Goal: Task Accomplishment & Management: Manage account settings

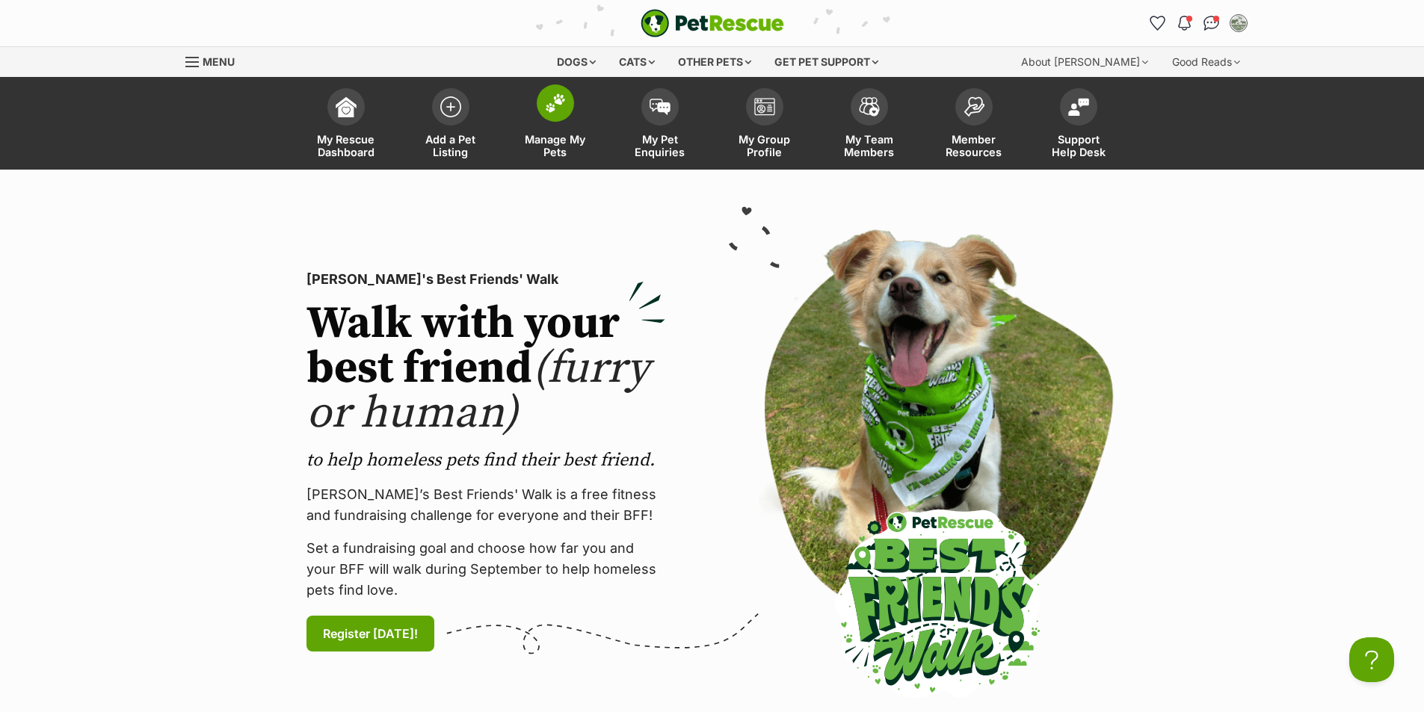
click at [558, 105] on img at bounding box center [555, 102] width 21 height 19
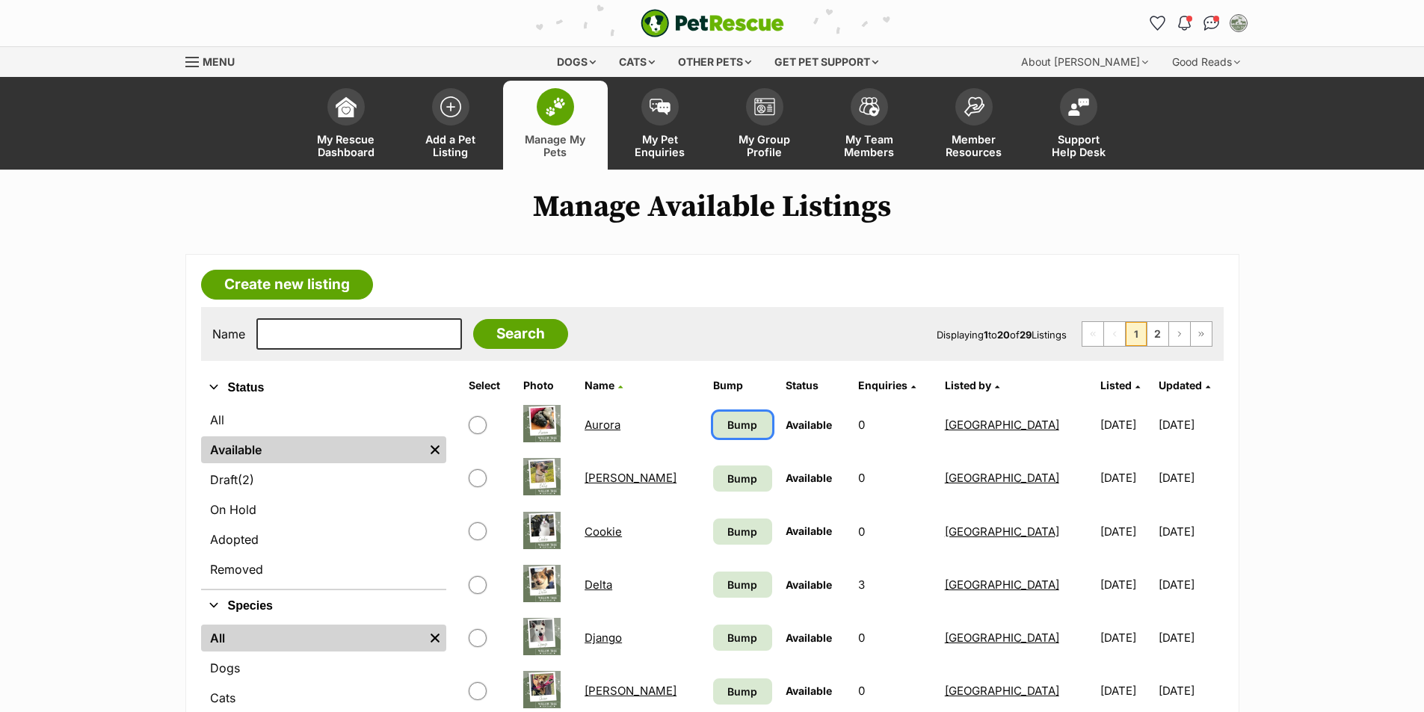
click at [713, 433] on link "Bump" at bounding box center [742, 425] width 59 height 26
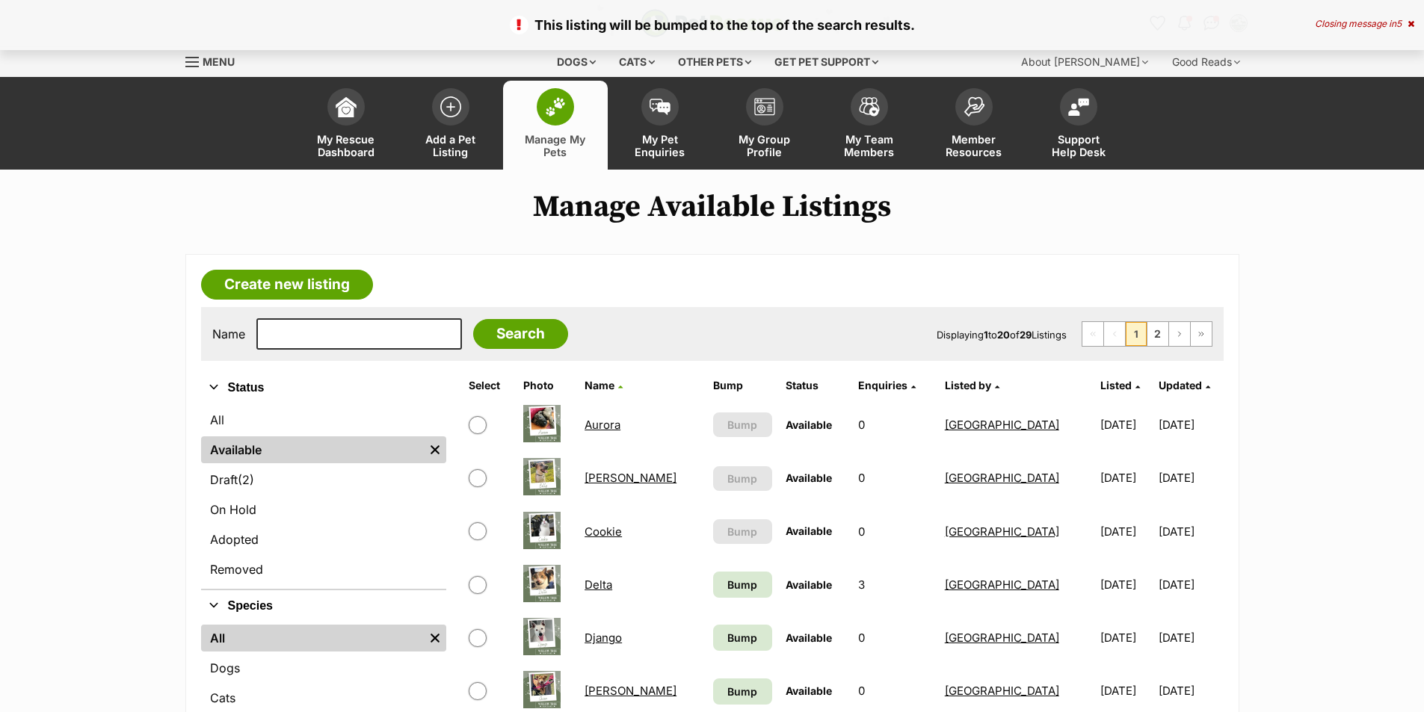
click at [727, 593] on span "Bump" at bounding box center [742, 585] width 30 height 16
click at [727, 639] on span "Bump" at bounding box center [742, 638] width 30 height 16
click at [713, 691] on link "Bump" at bounding box center [742, 692] width 59 height 26
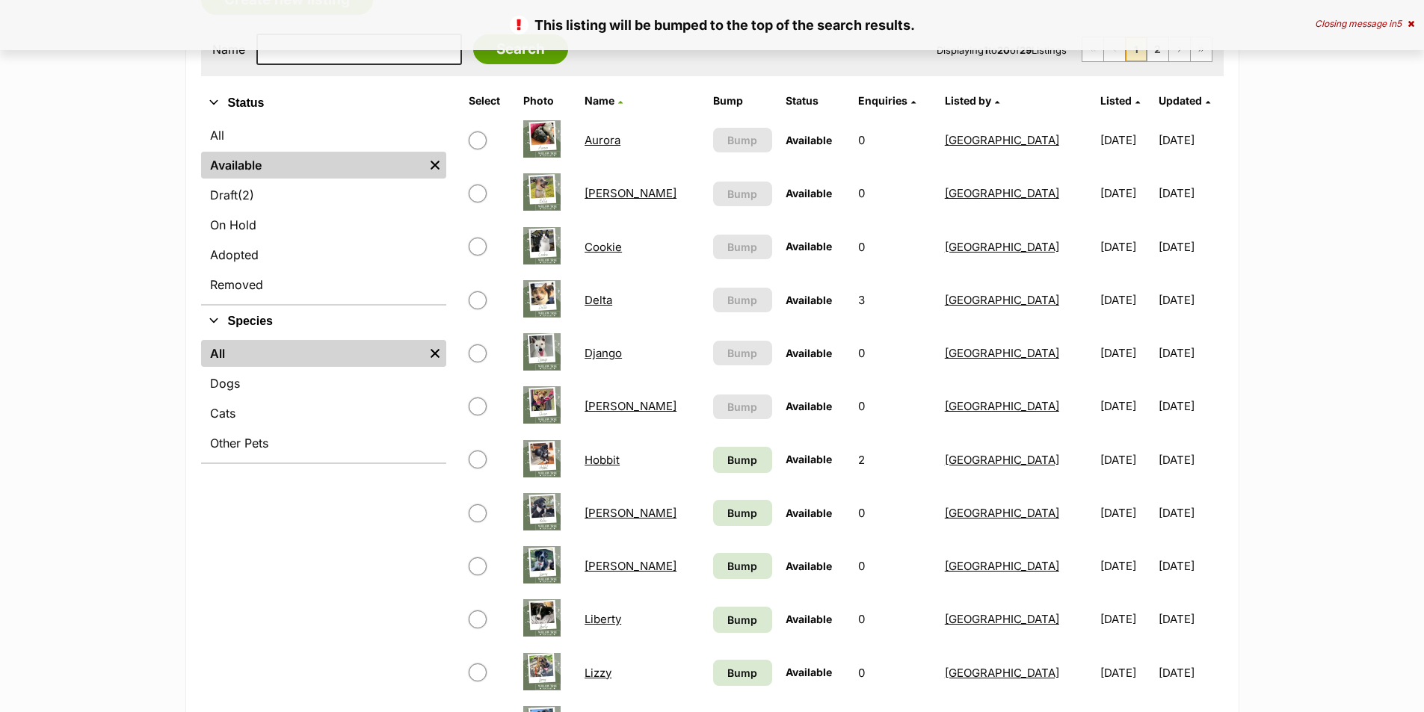
scroll to position [299, 0]
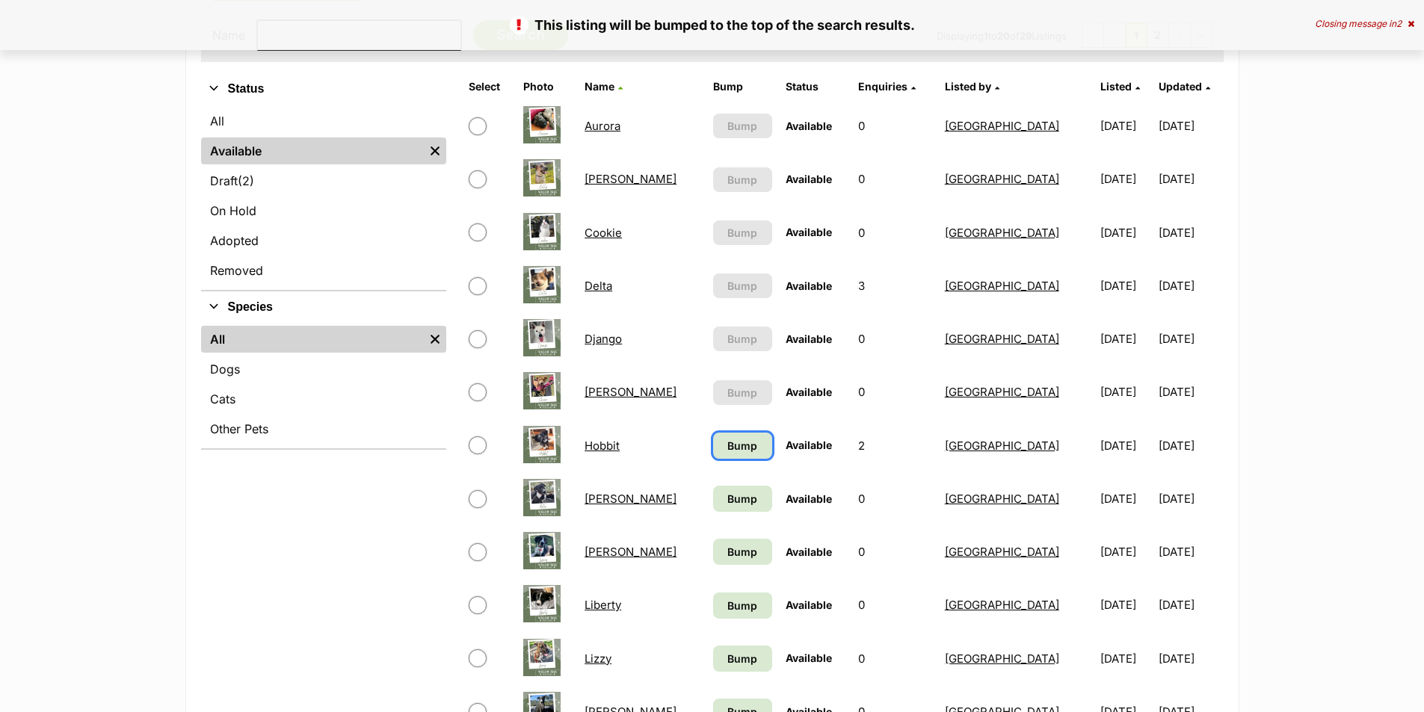
click at [727, 442] on span "Bump" at bounding box center [742, 446] width 30 height 16
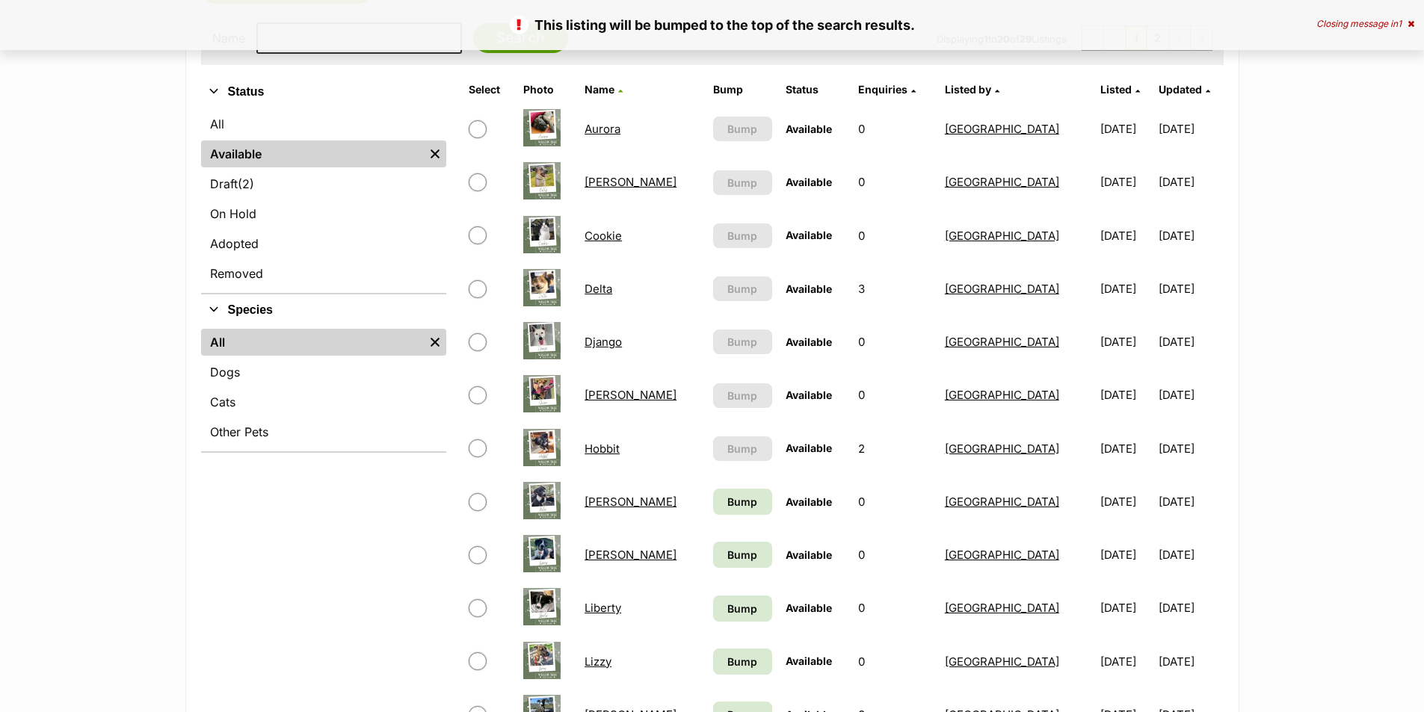
scroll to position [299, 0]
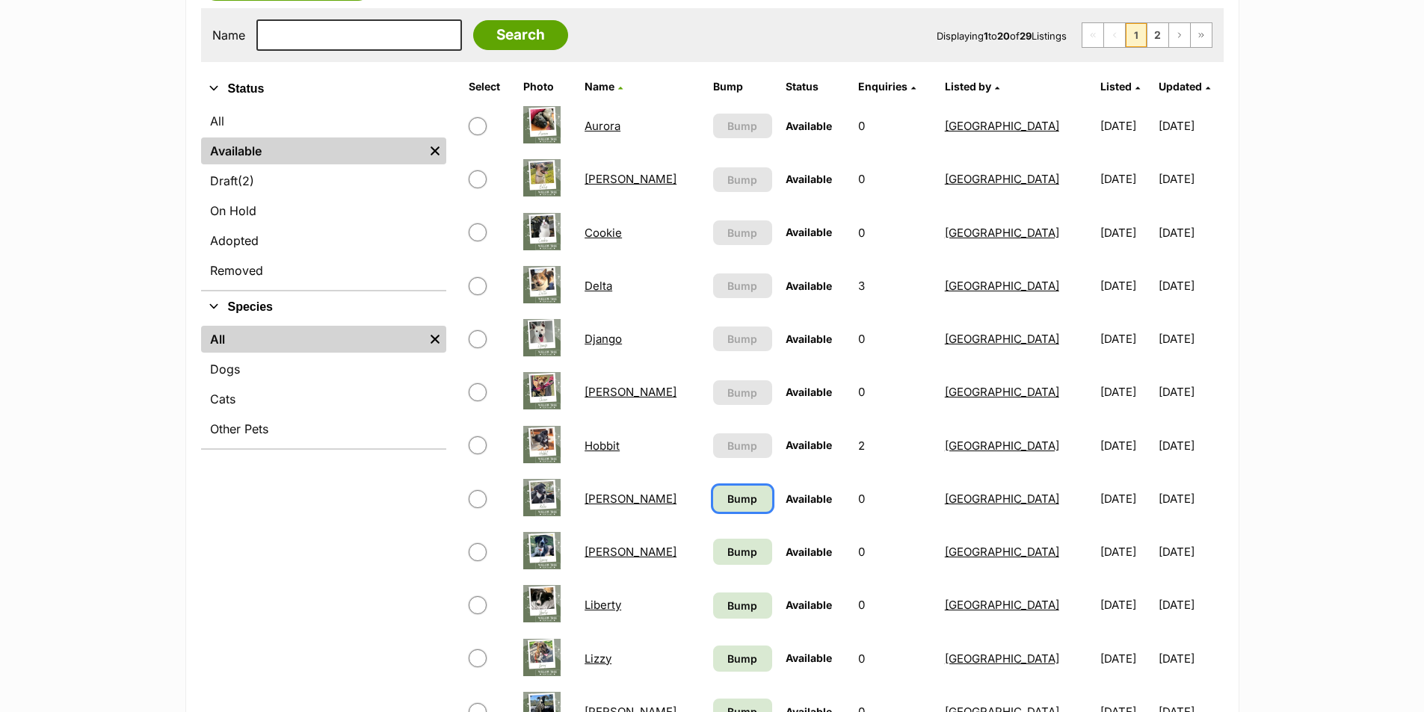
click at [727, 503] on span "Bump" at bounding box center [742, 499] width 30 height 16
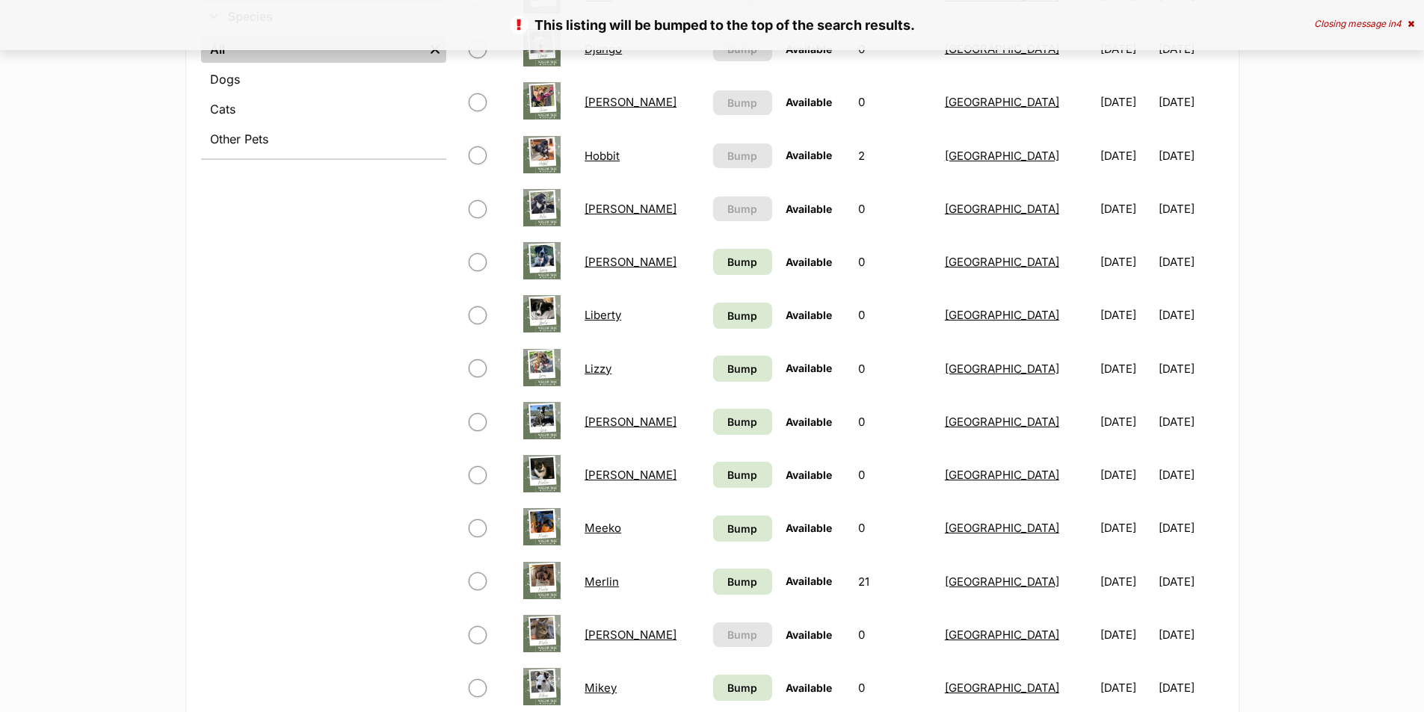
scroll to position [598, 0]
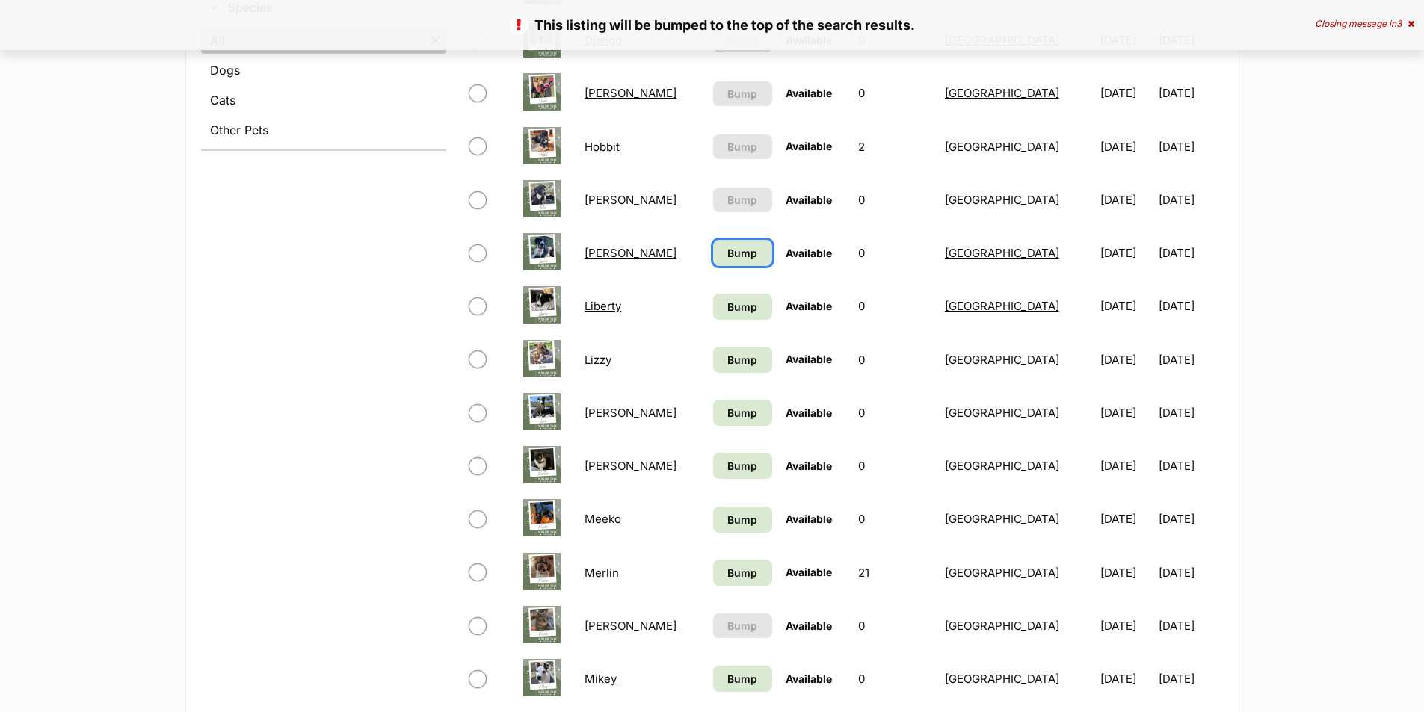
click at [727, 252] on span "Bump" at bounding box center [742, 253] width 30 height 16
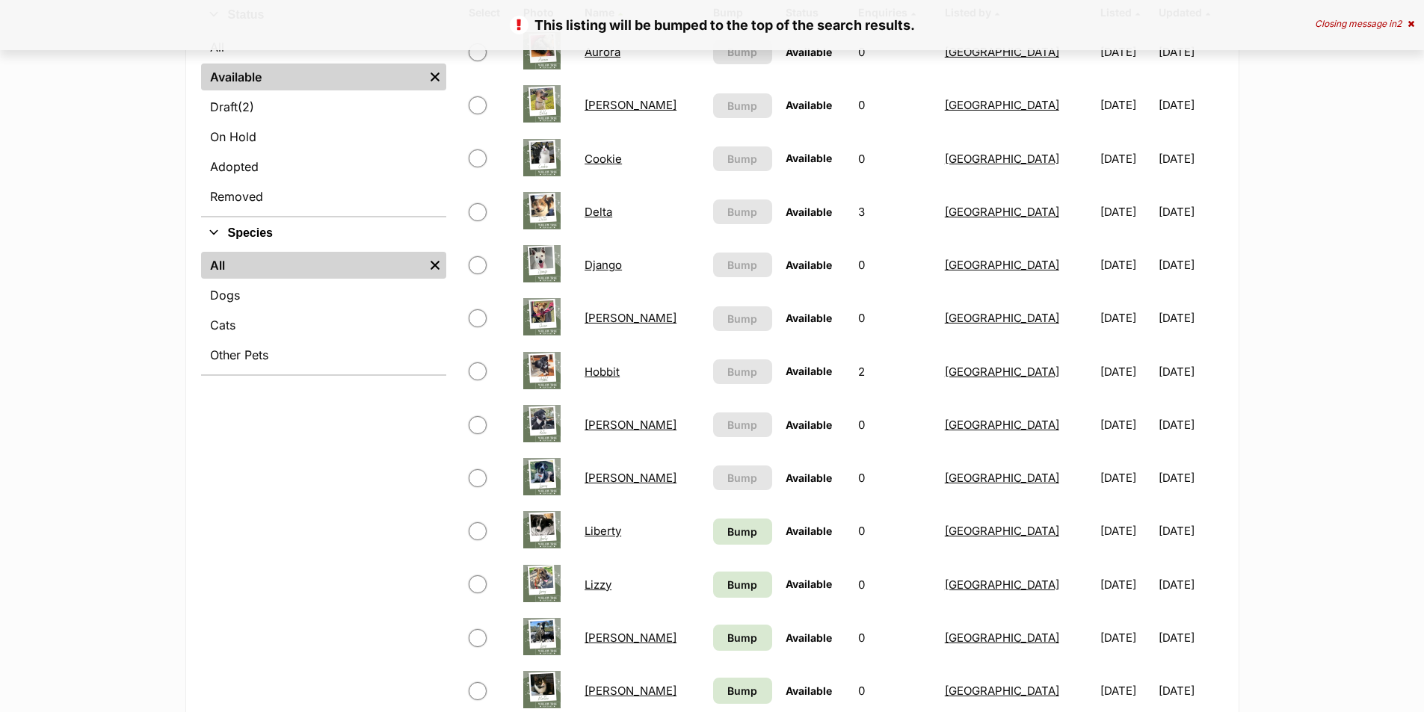
scroll to position [374, 0]
click at [713, 539] on link "Bump" at bounding box center [742, 531] width 59 height 26
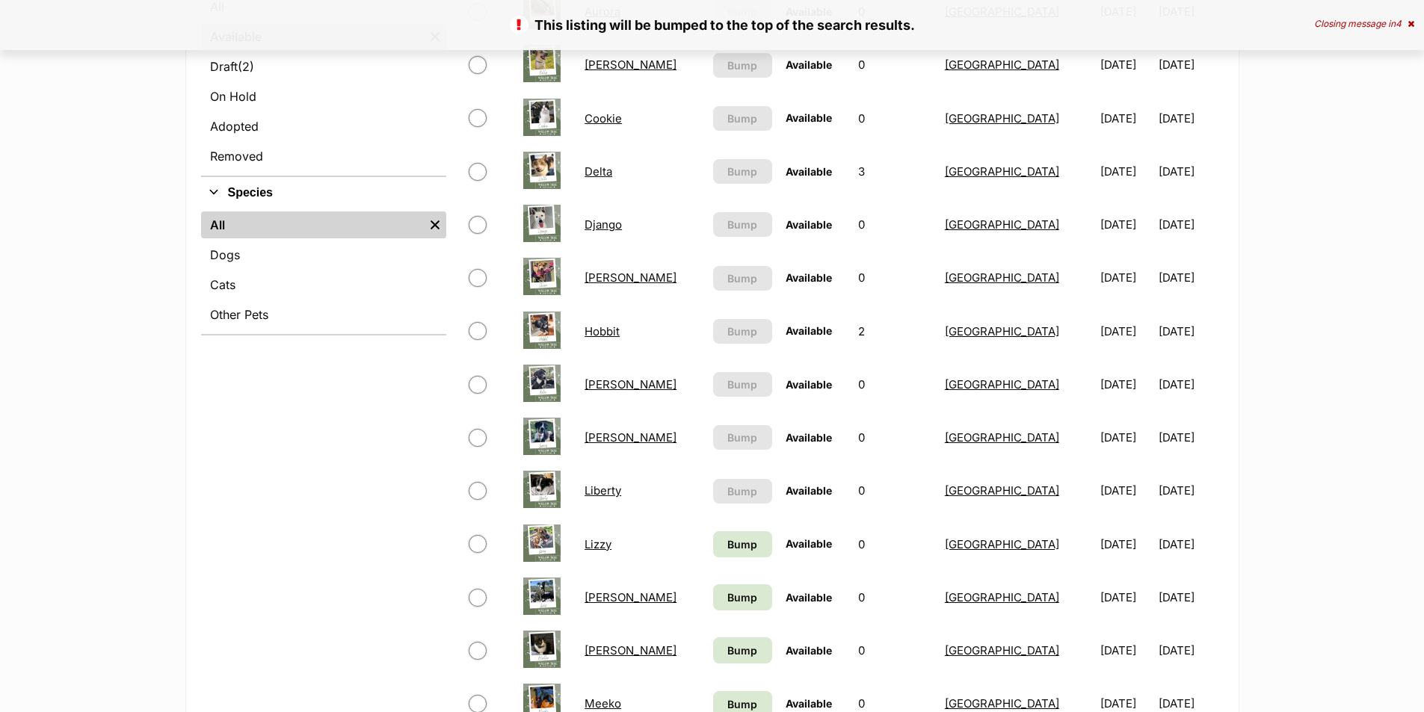
scroll to position [448, 0]
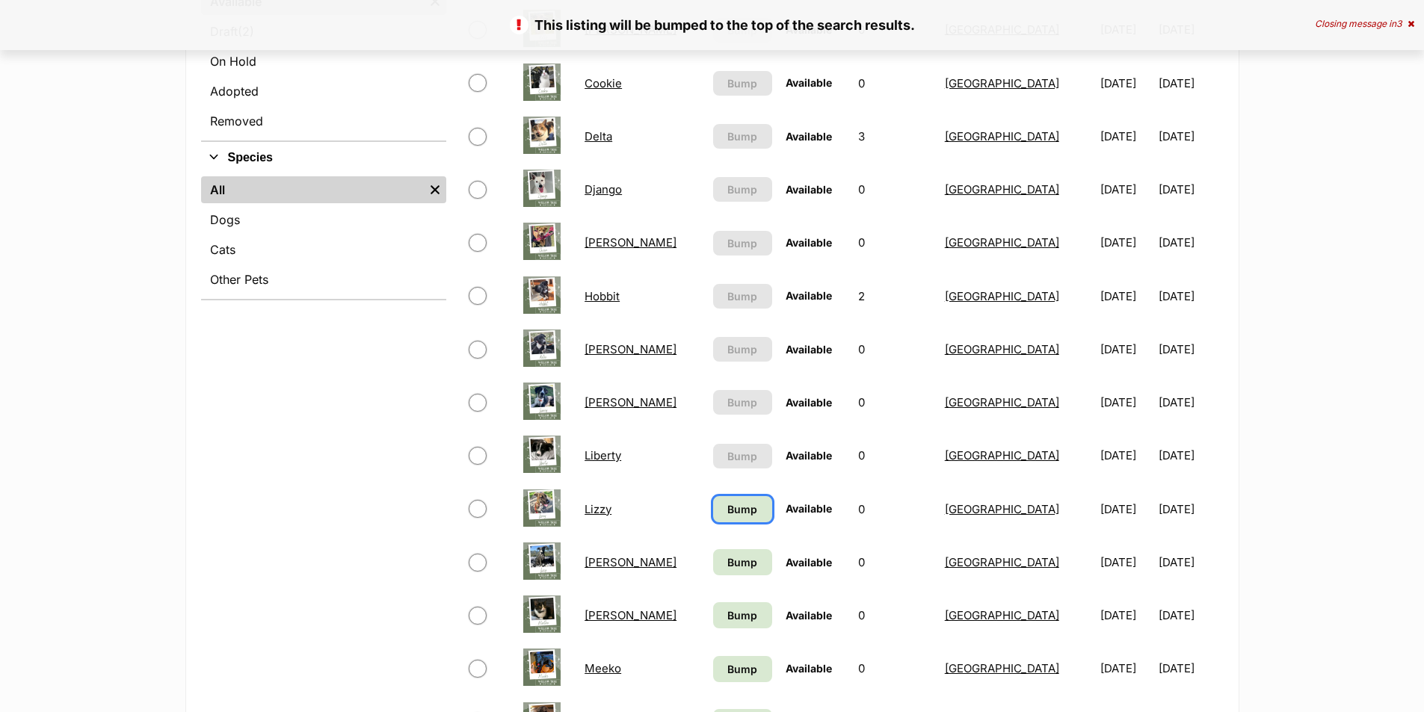
click at [713, 510] on link "Bump" at bounding box center [742, 509] width 59 height 26
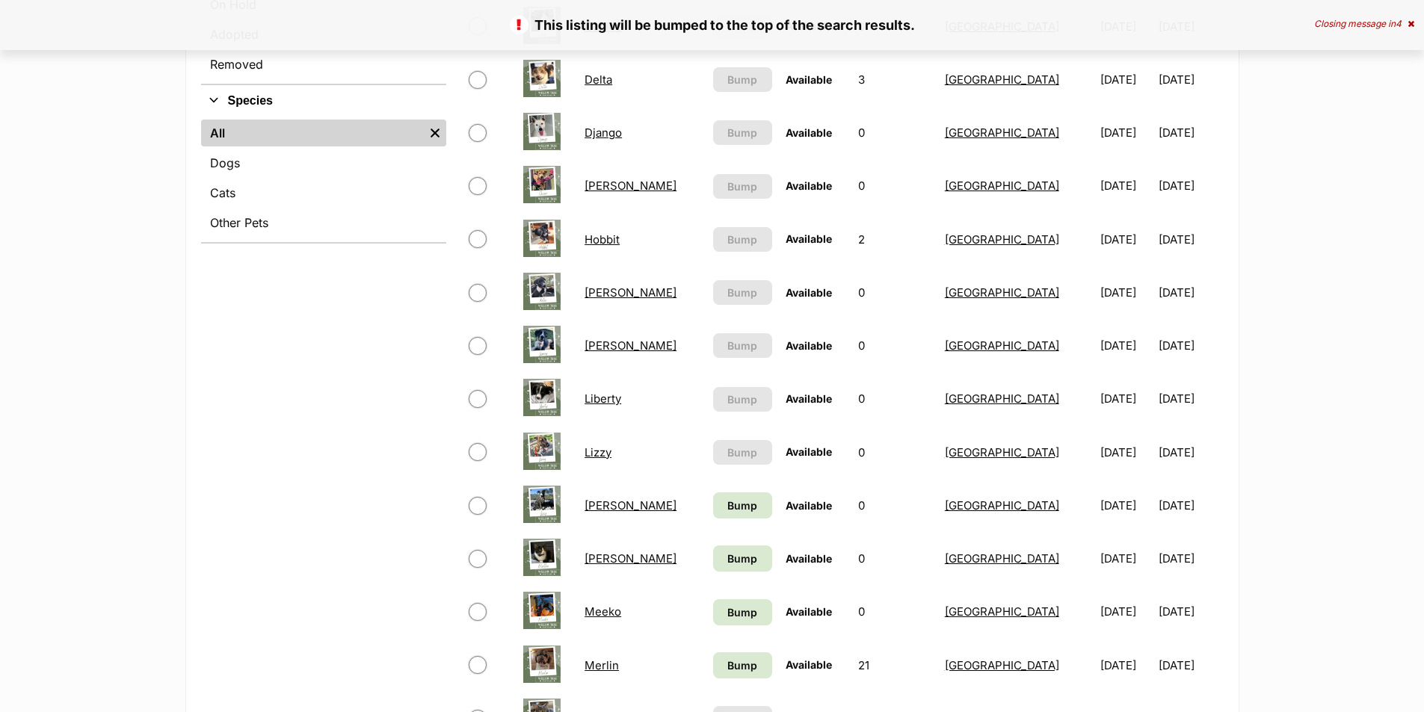
scroll to position [523, 0]
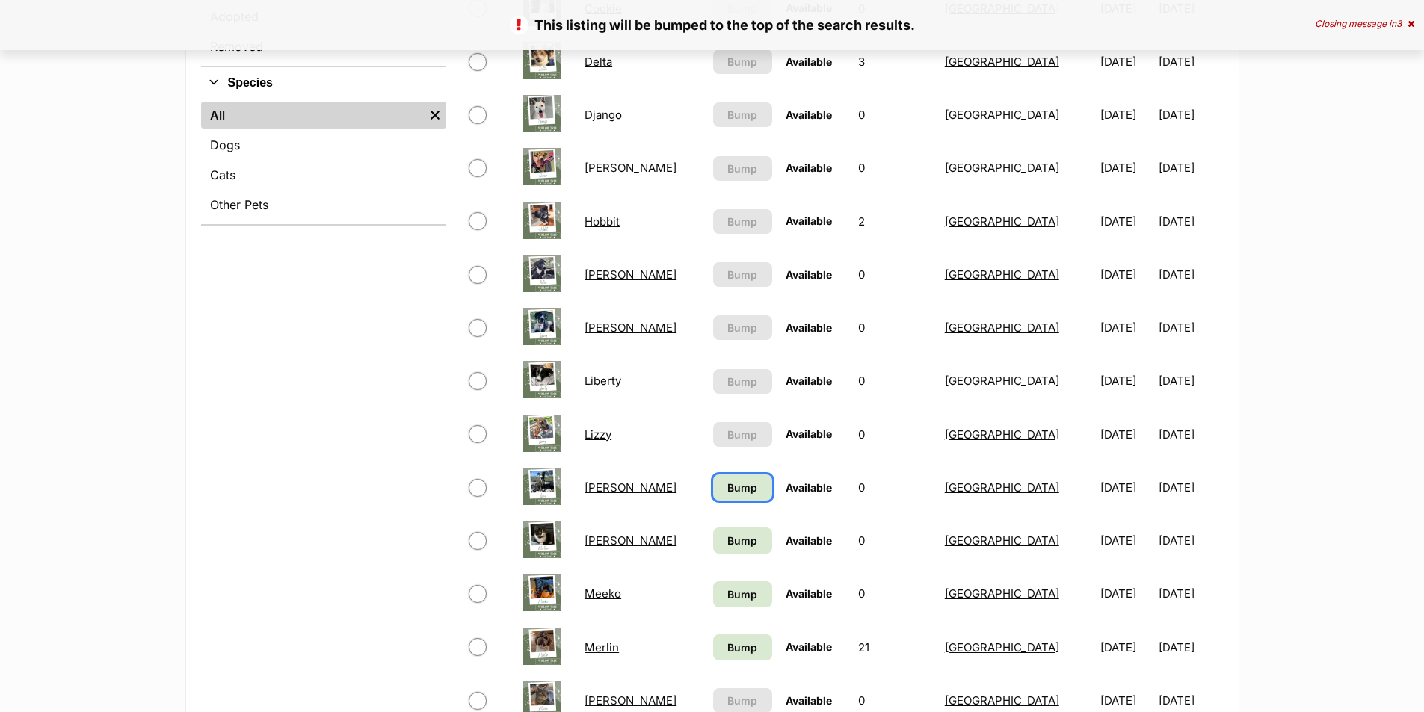
click at [713, 490] on link "Bump" at bounding box center [742, 488] width 59 height 26
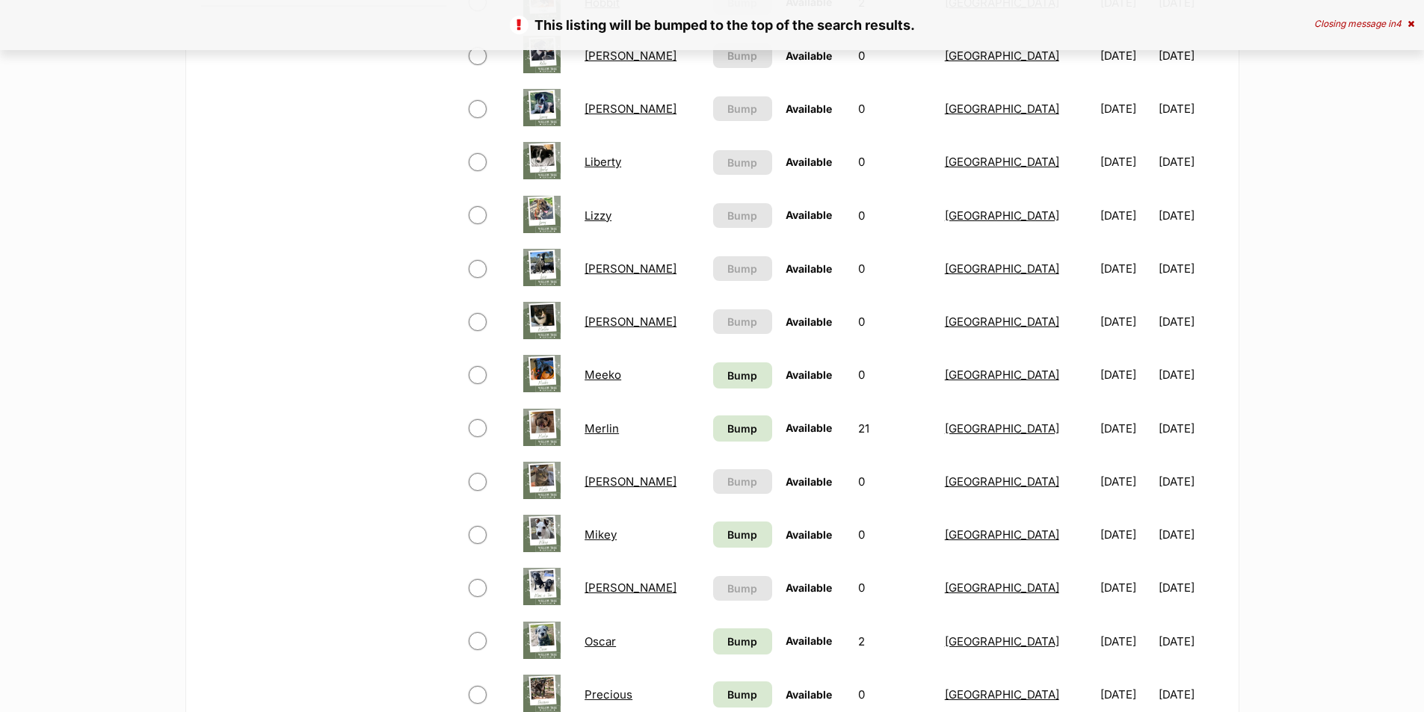
scroll to position [747, 0]
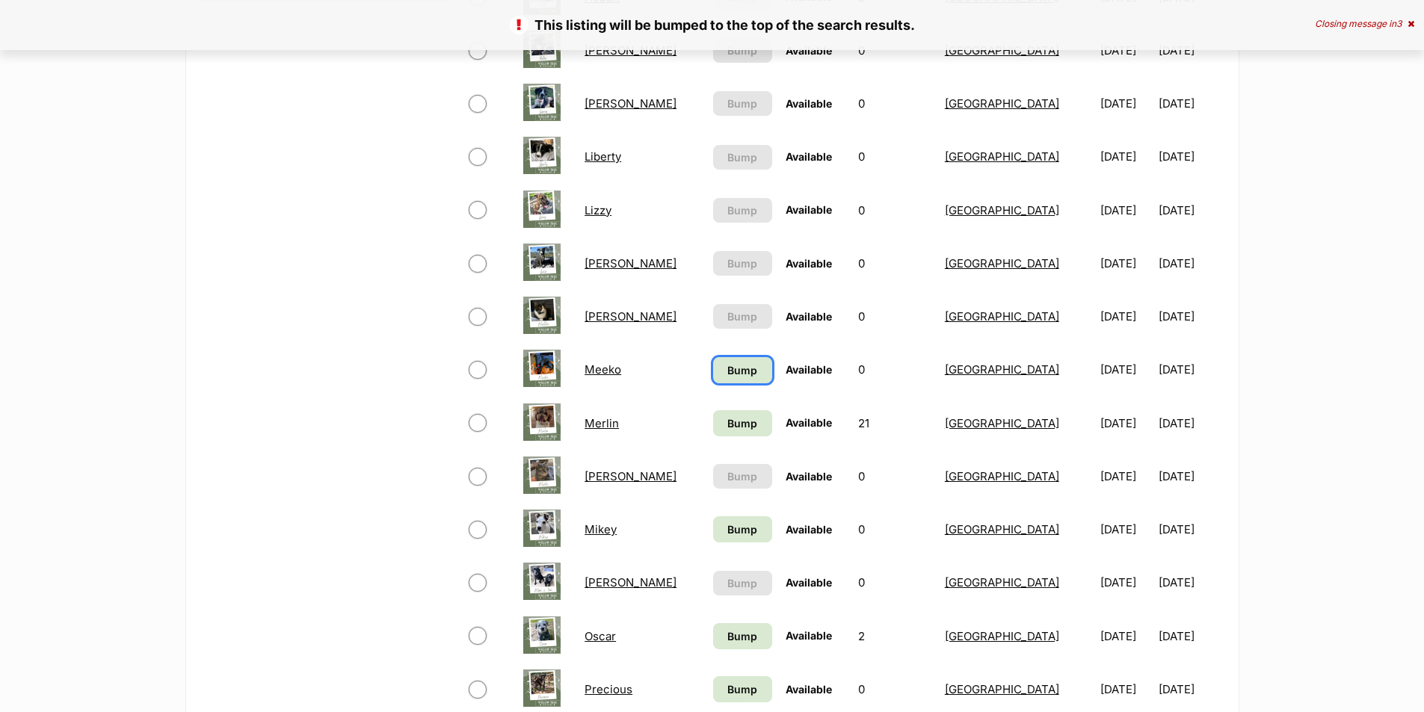
click at [727, 368] on span "Bump" at bounding box center [742, 370] width 30 height 16
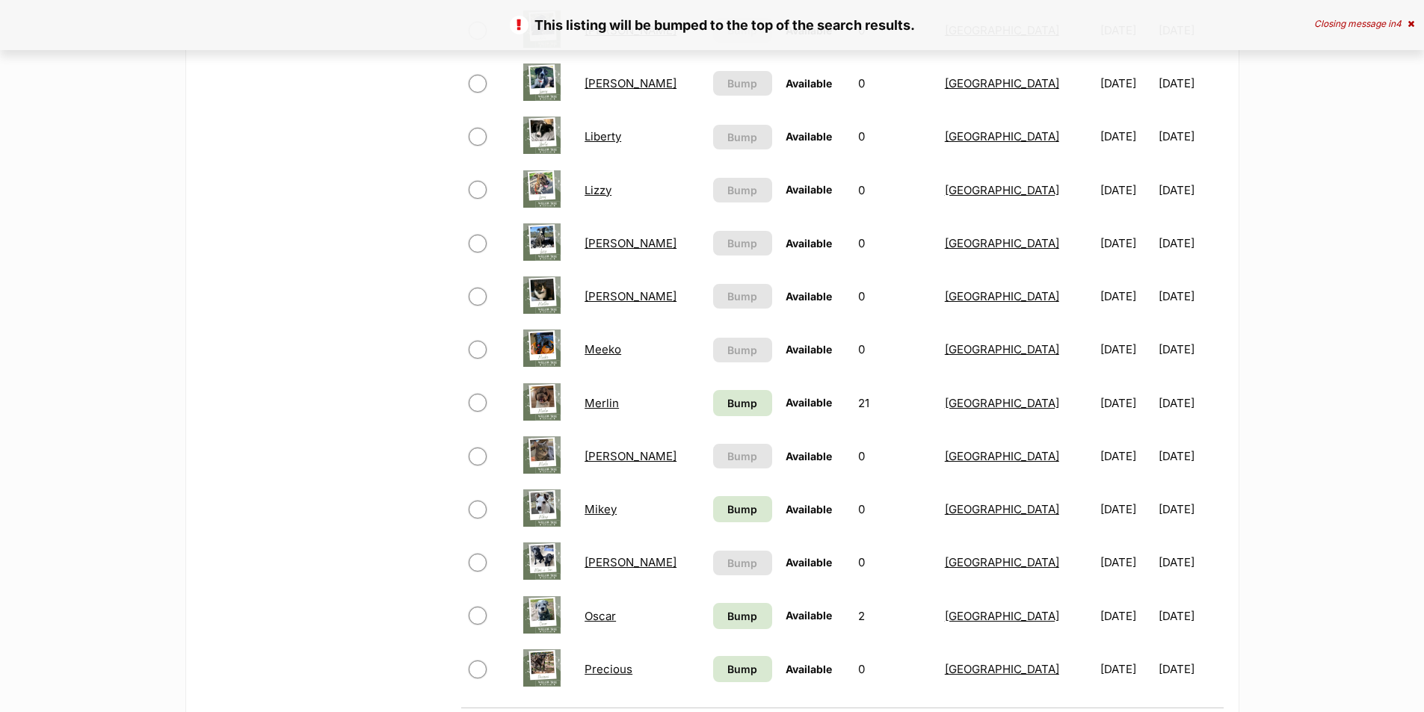
scroll to position [897, 0]
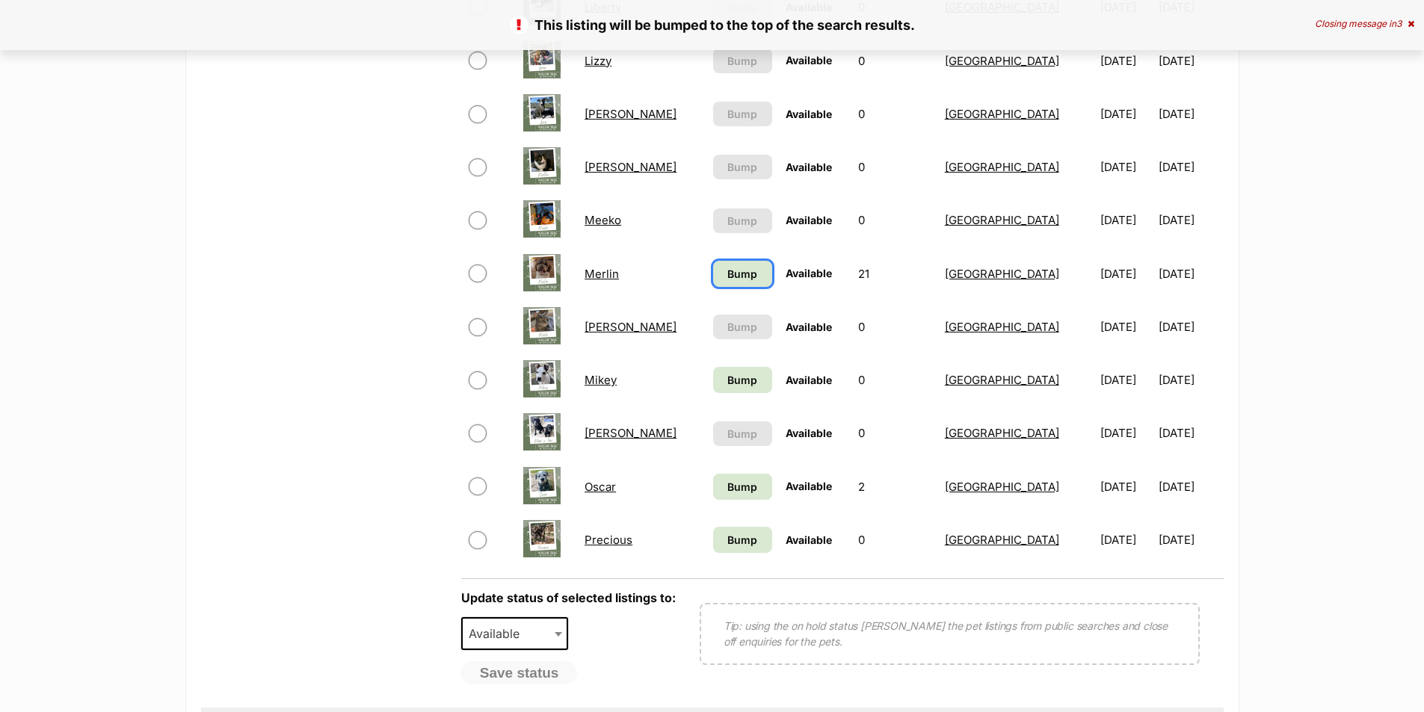
click at [727, 275] on span "Bump" at bounding box center [742, 274] width 30 height 16
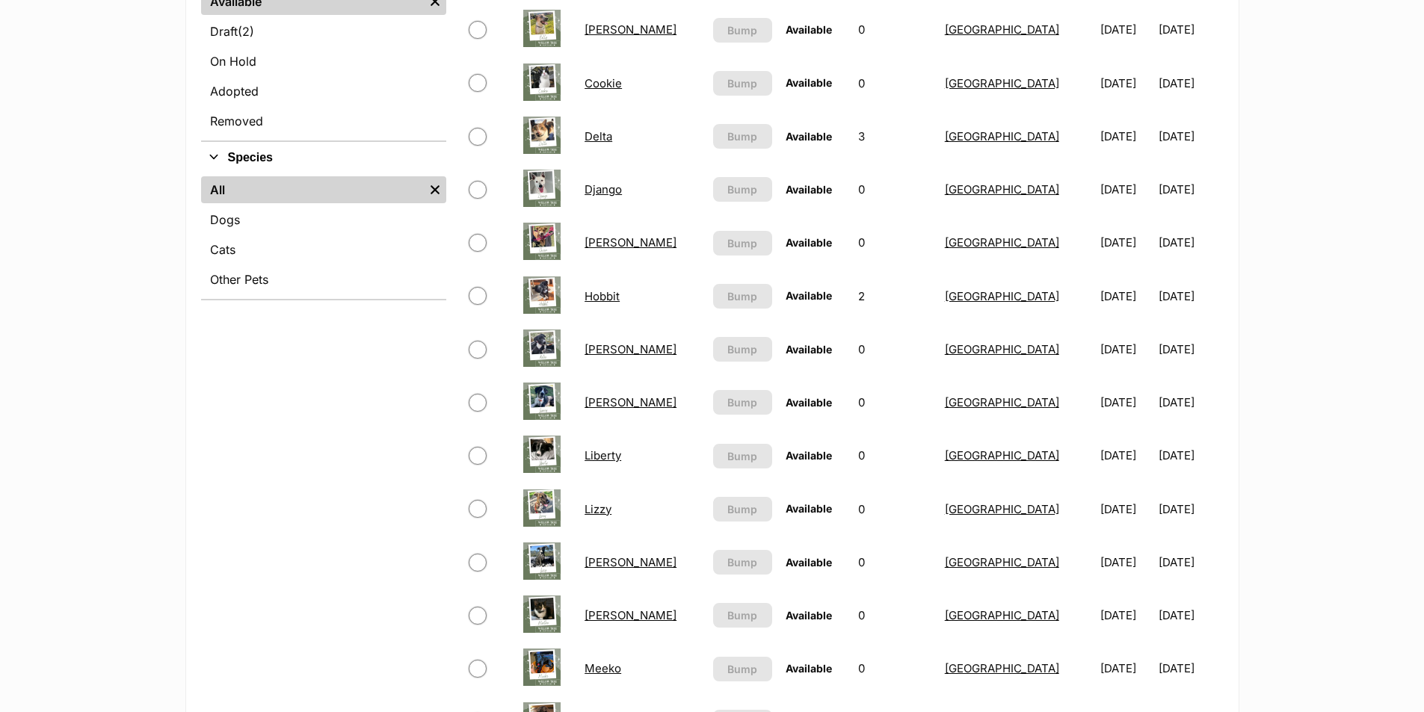
scroll to position [747, 0]
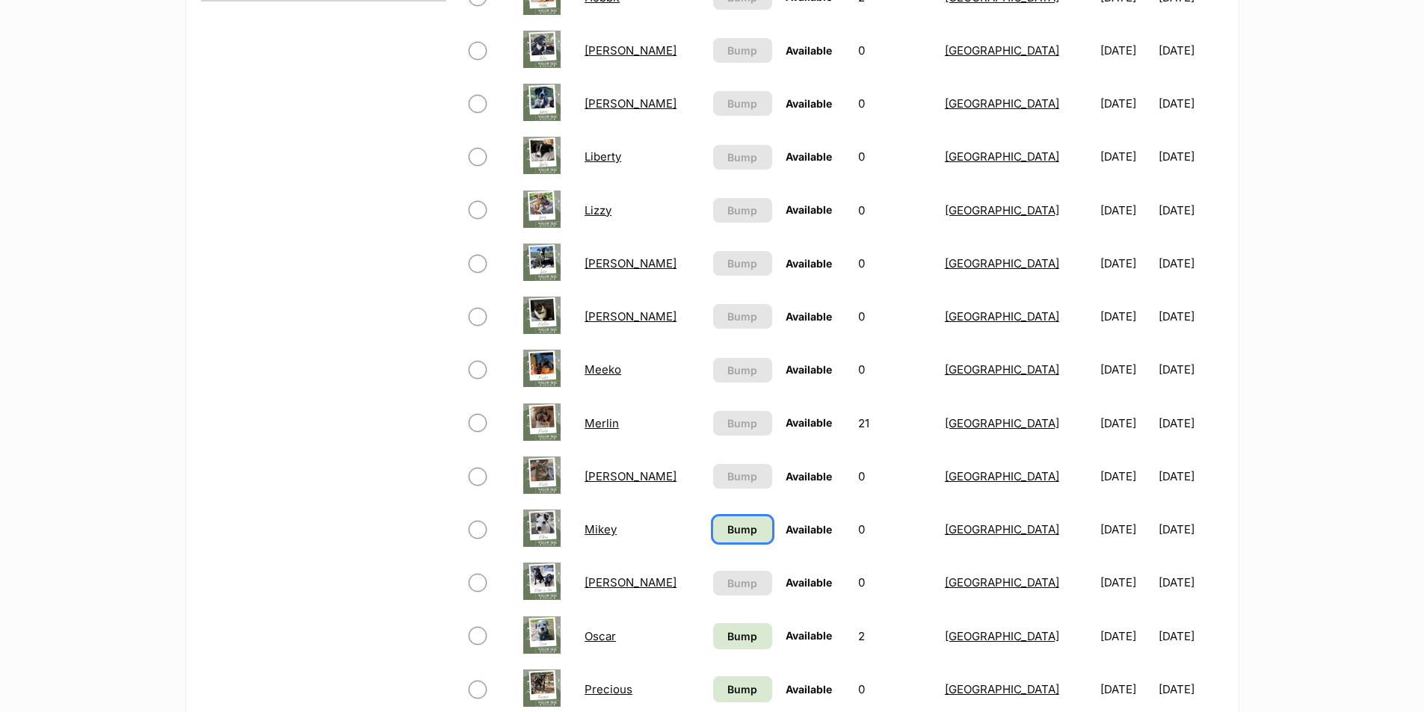
click at [727, 537] on span "Bump" at bounding box center [742, 530] width 30 height 16
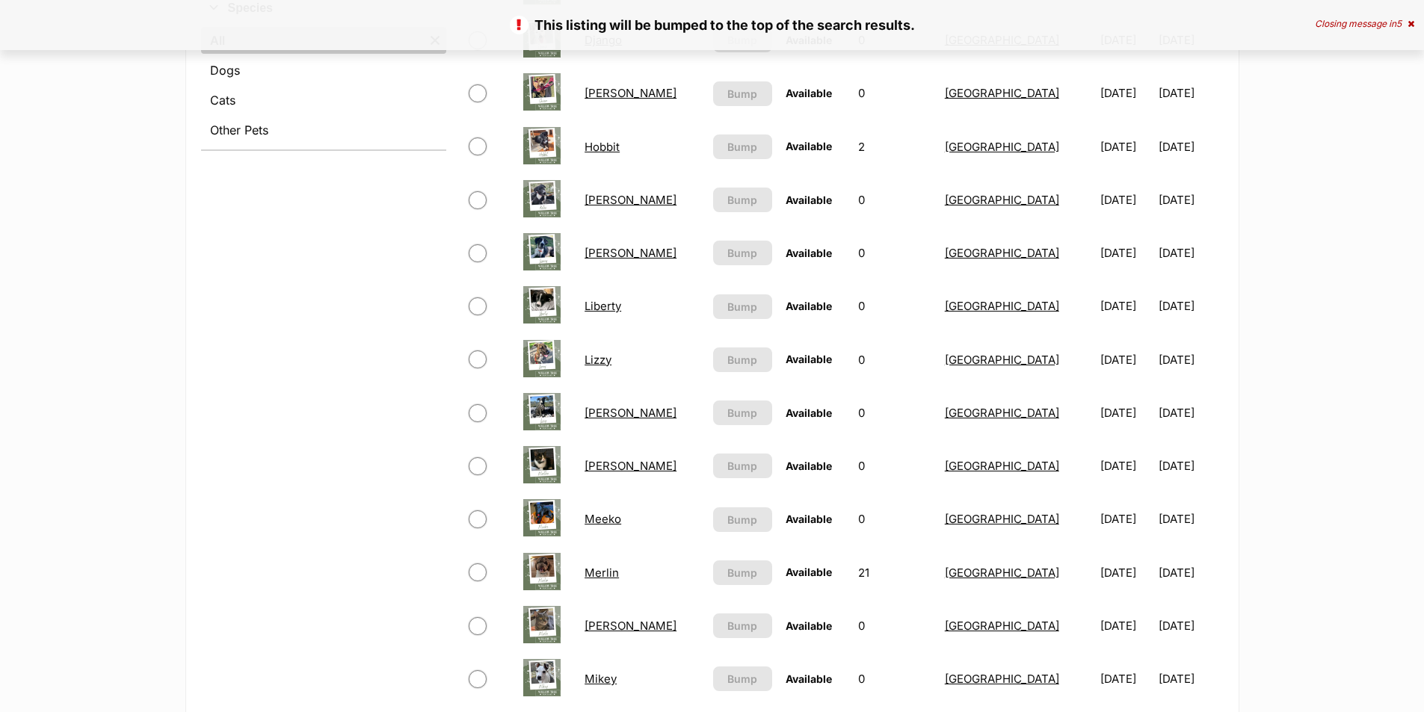
scroll to position [1121, 0]
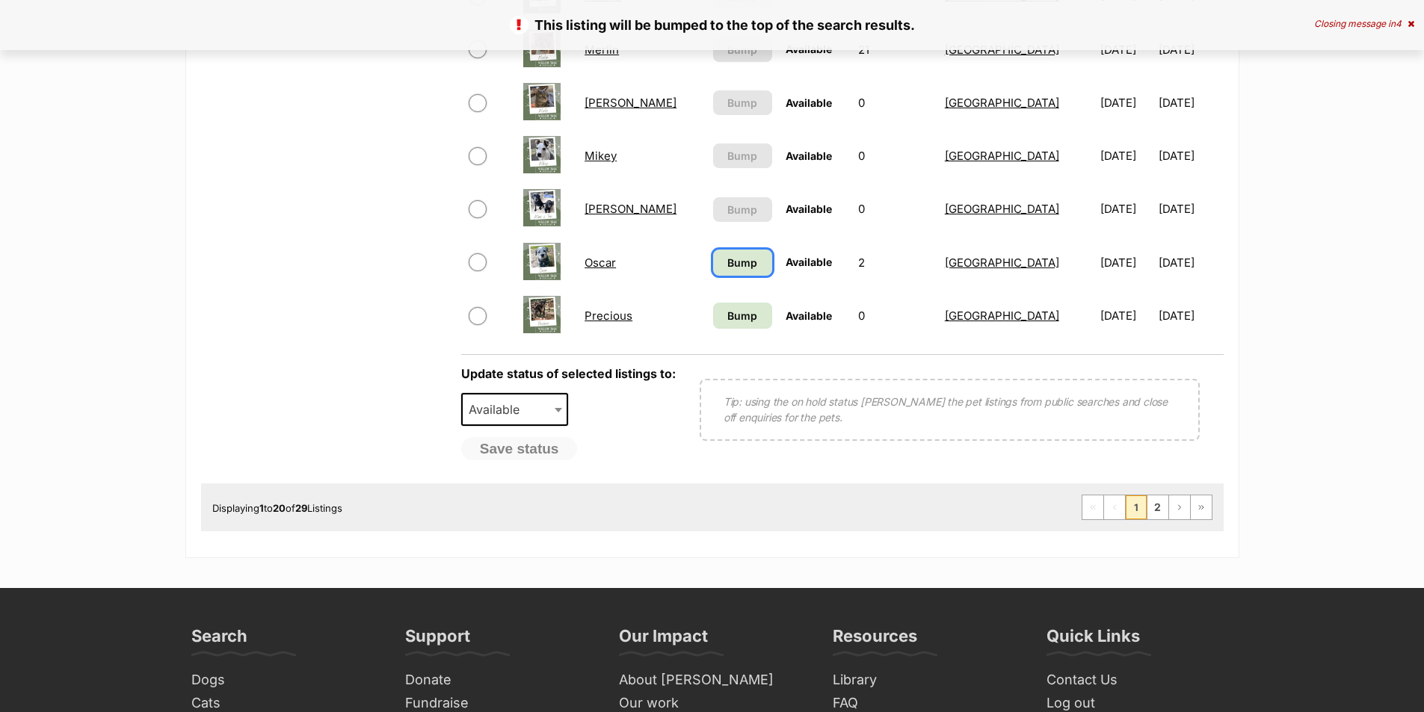
click at [713, 273] on link "Bump" at bounding box center [742, 263] width 59 height 26
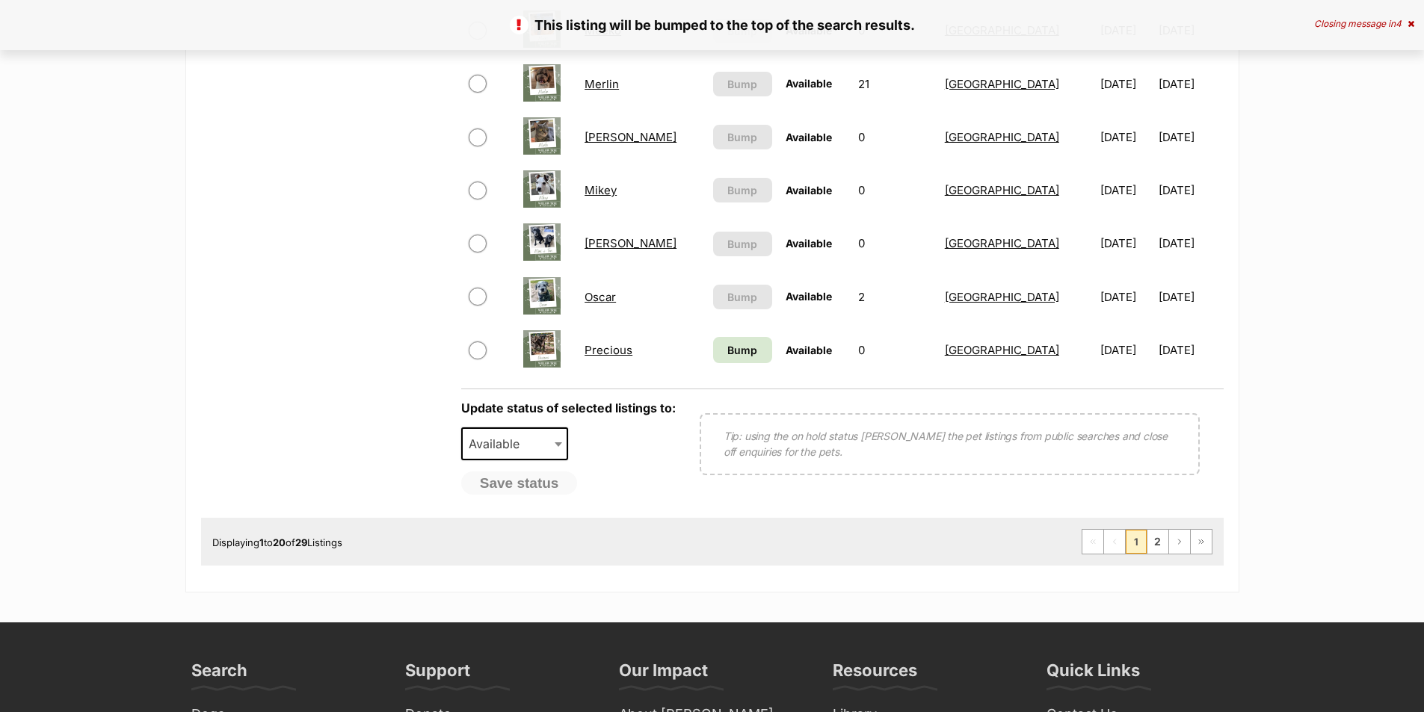
scroll to position [1121, 0]
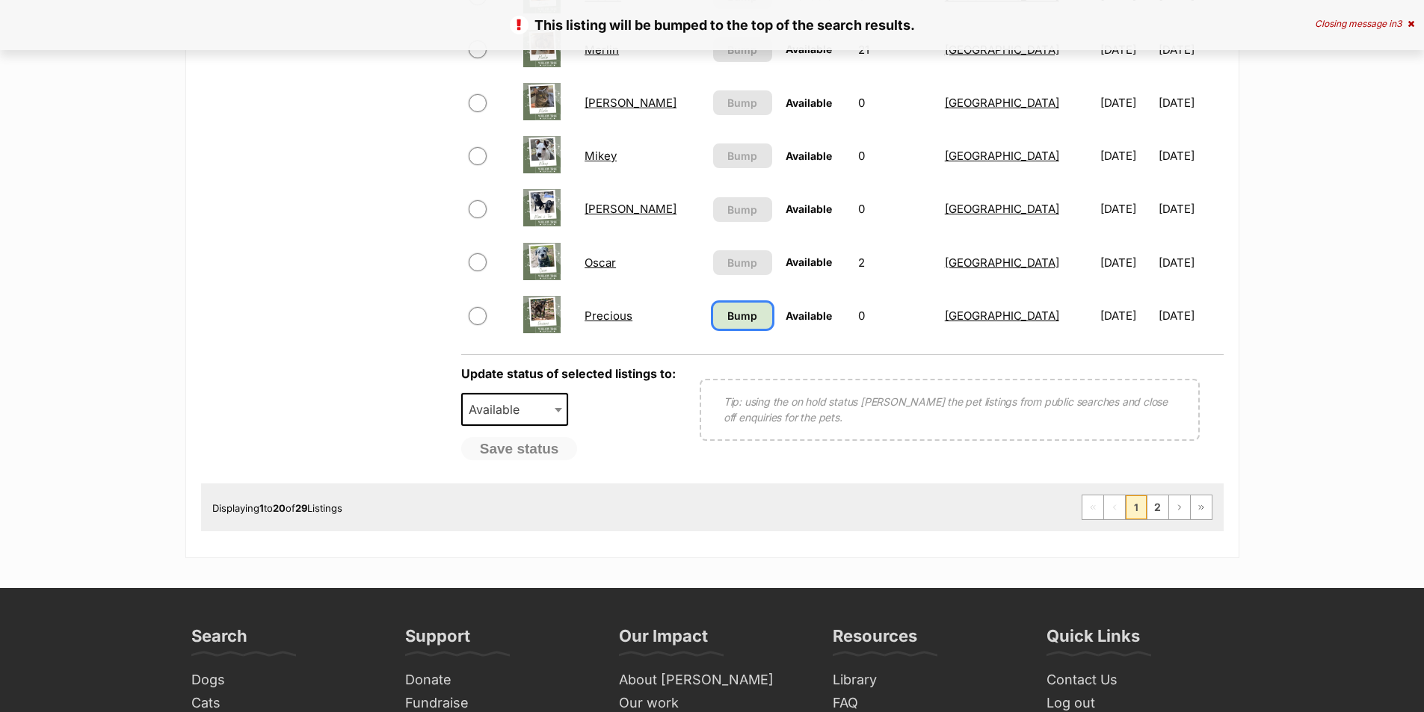
click at [727, 323] on span "Bump" at bounding box center [742, 316] width 30 height 16
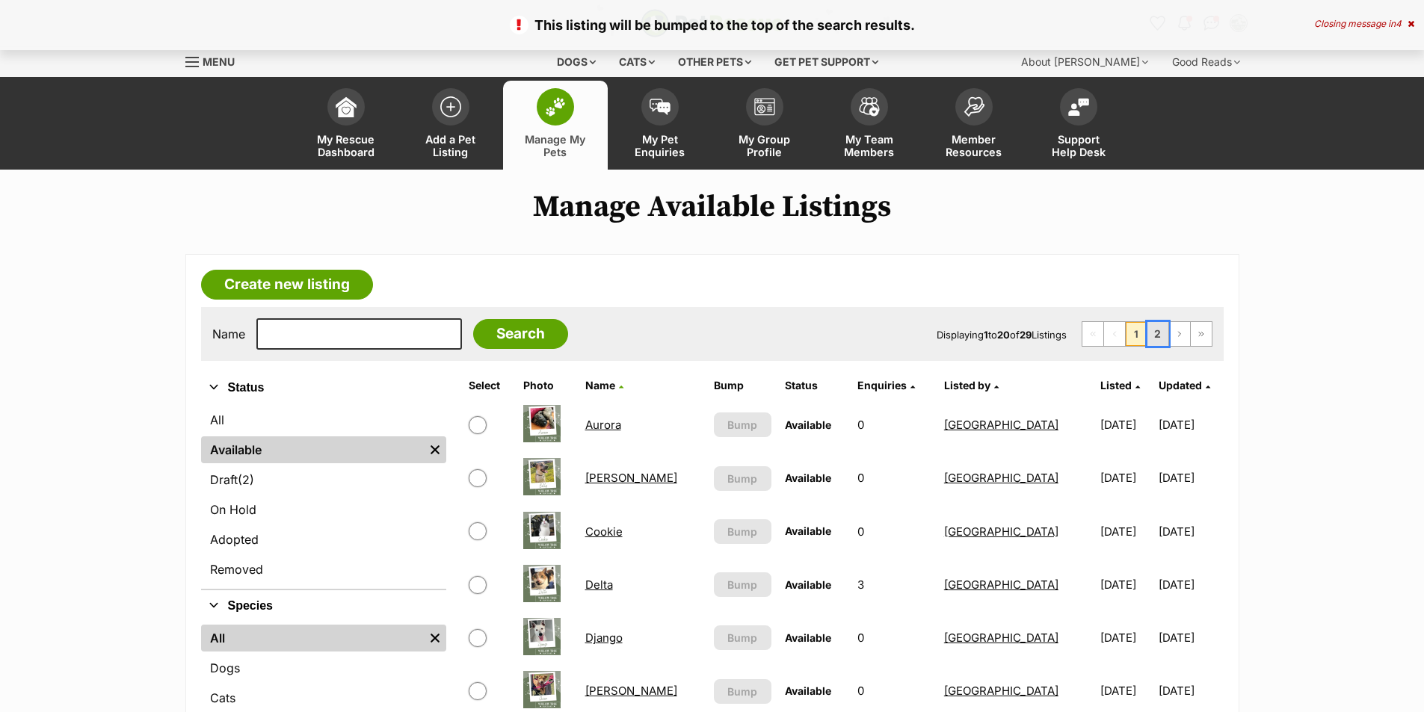
click at [1161, 332] on link "2" at bounding box center [1157, 334] width 21 height 24
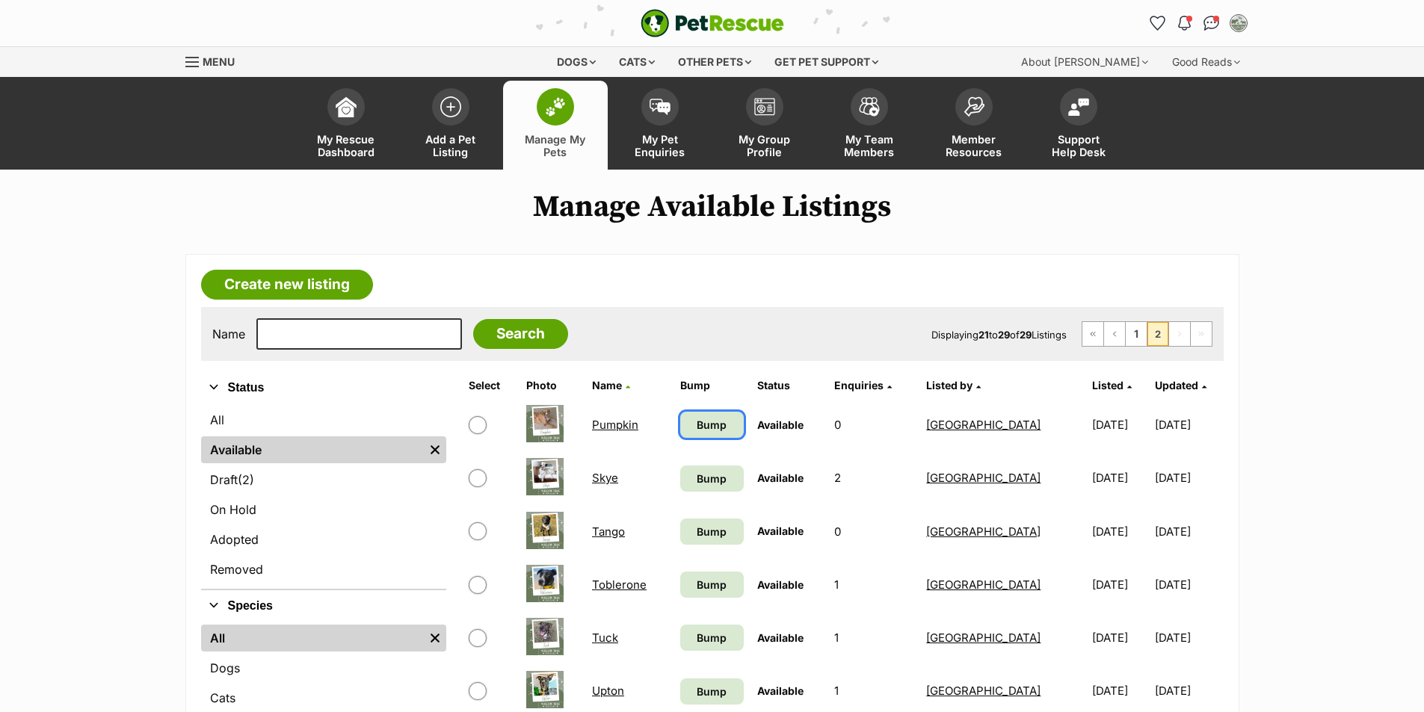
click at [707, 427] on span "Bump" at bounding box center [712, 425] width 30 height 16
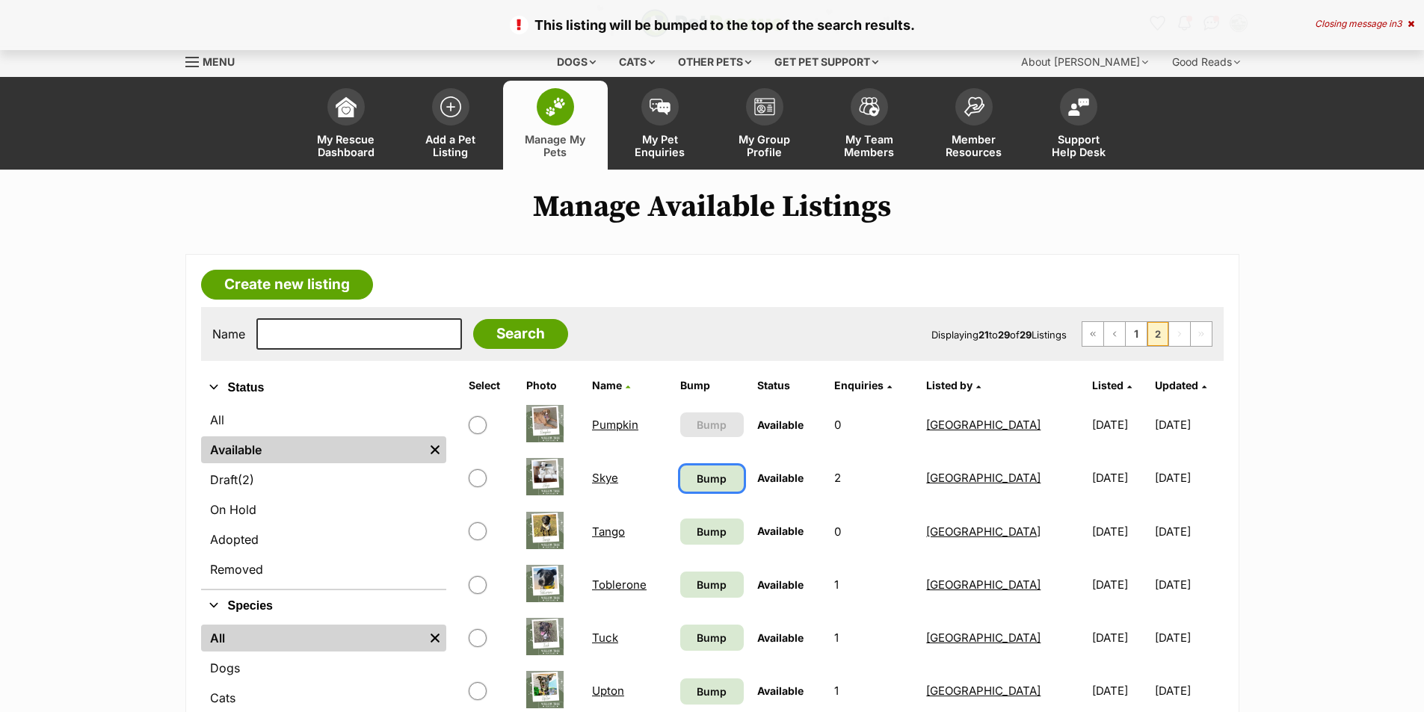
click at [716, 478] on link "Bump" at bounding box center [712, 479] width 64 height 26
click at [700, 528] on span "Bump" at bounding box center [712, 532] width 30 height 16
click at [706, 591] on span "Bump" at bounding box center [712, 585] width 30 height 16
click at [703, 636] on span "Bump" at bounding box center [712, 638] width 30 height 16
click at [703, 698] on span "Bump" at bounding box center [712, 692] width 30 height 16
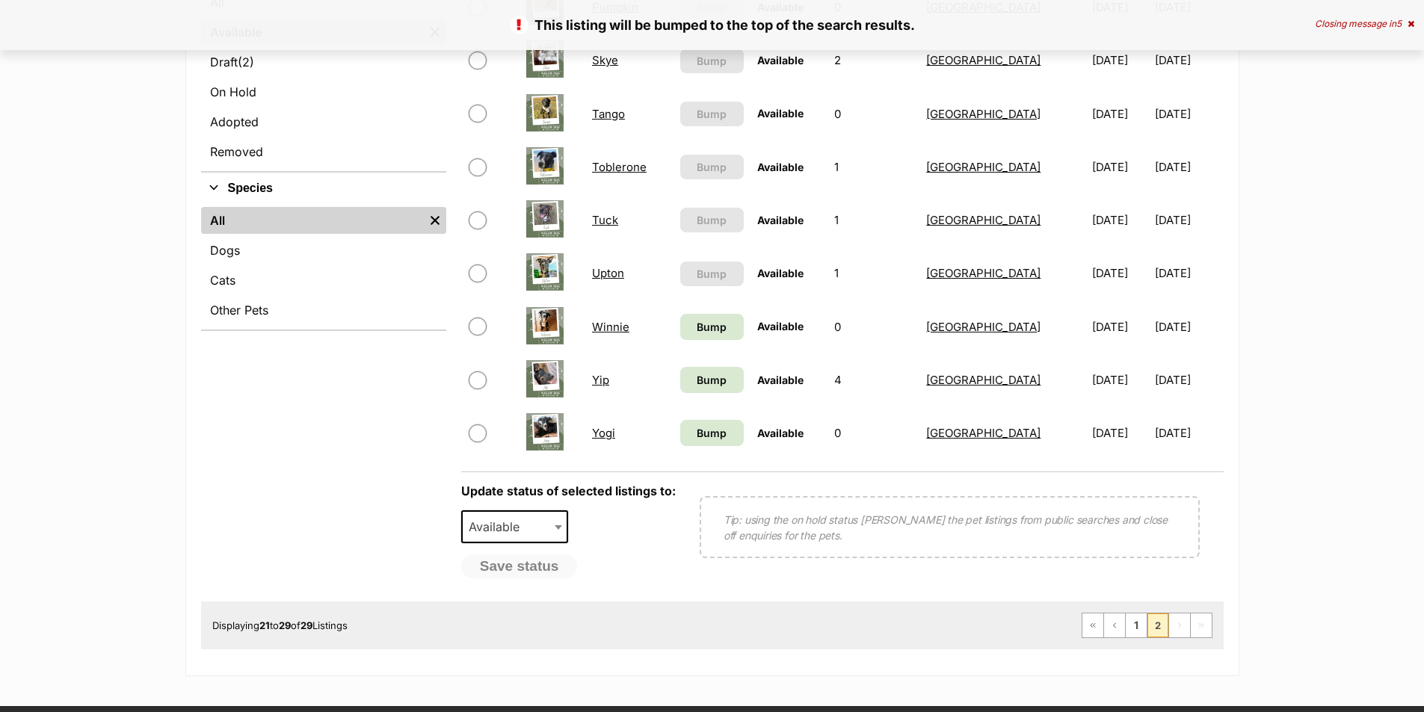
scroll to position [448, 0]
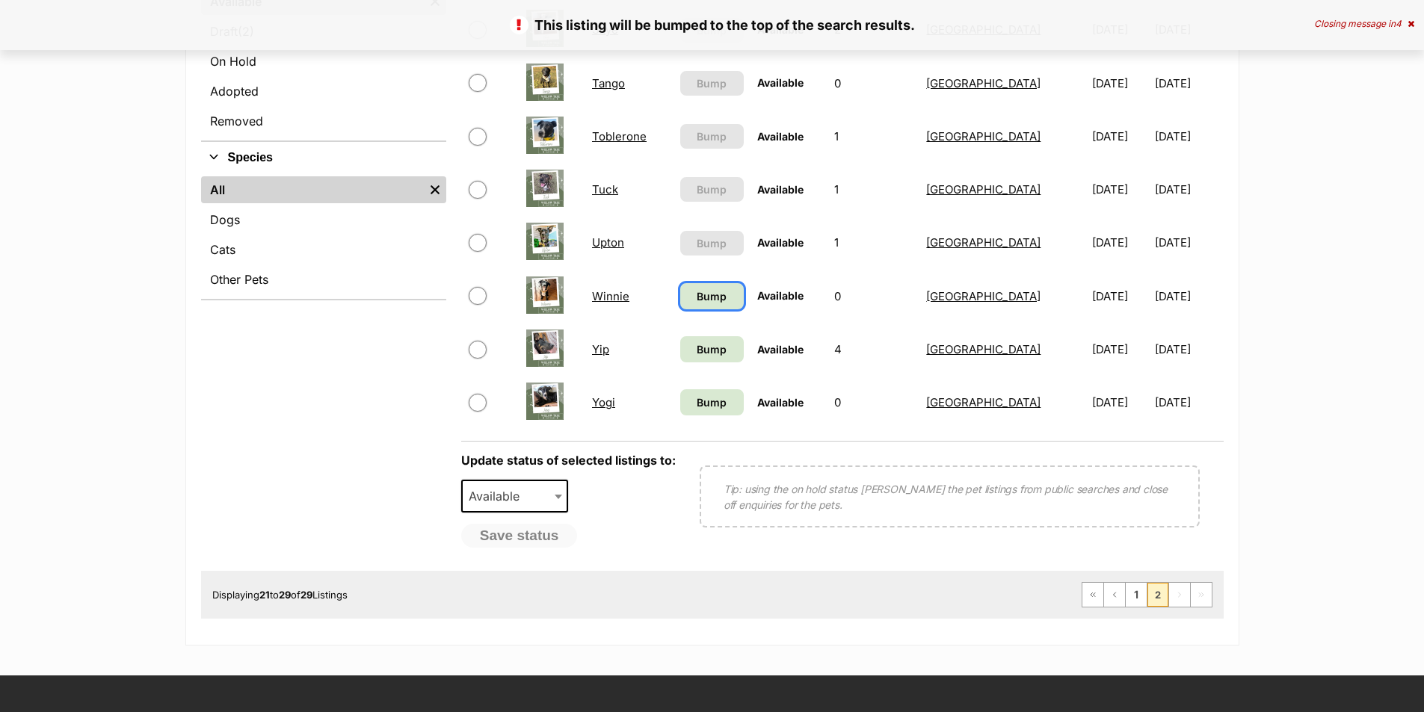
click at [712, 305] on link "Bump" at bounding box center [712, 296] width 64 height 26
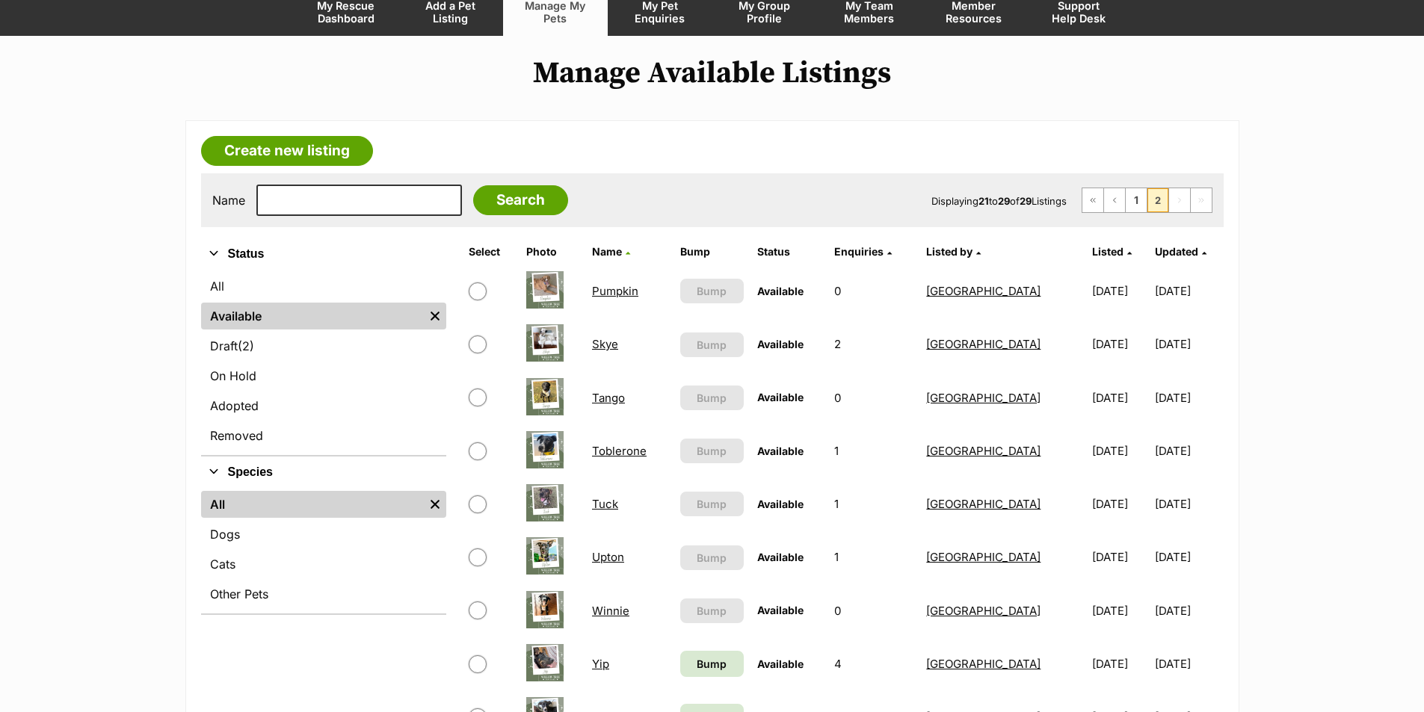
scroll to position [374, 0]
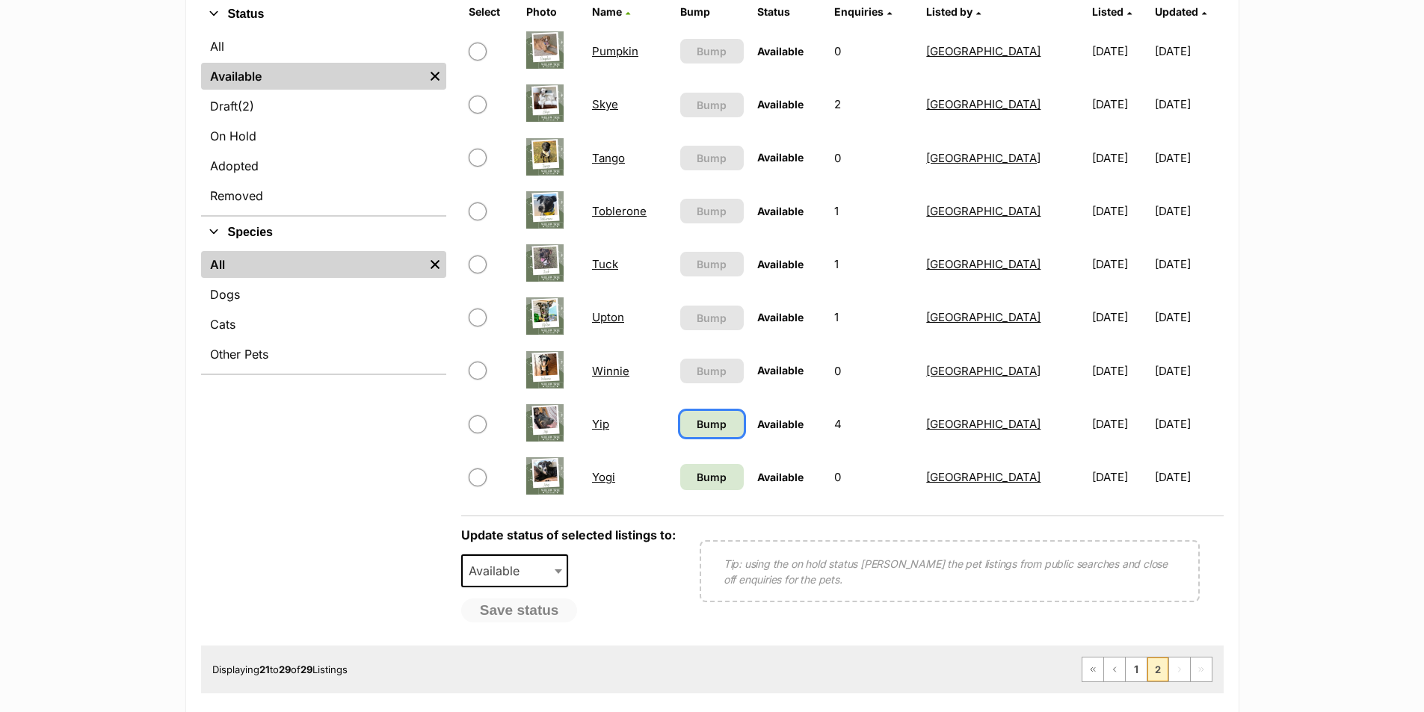
click at [697, 428] on span "Bump" at bounding box center [712, 424] width 30 height 16
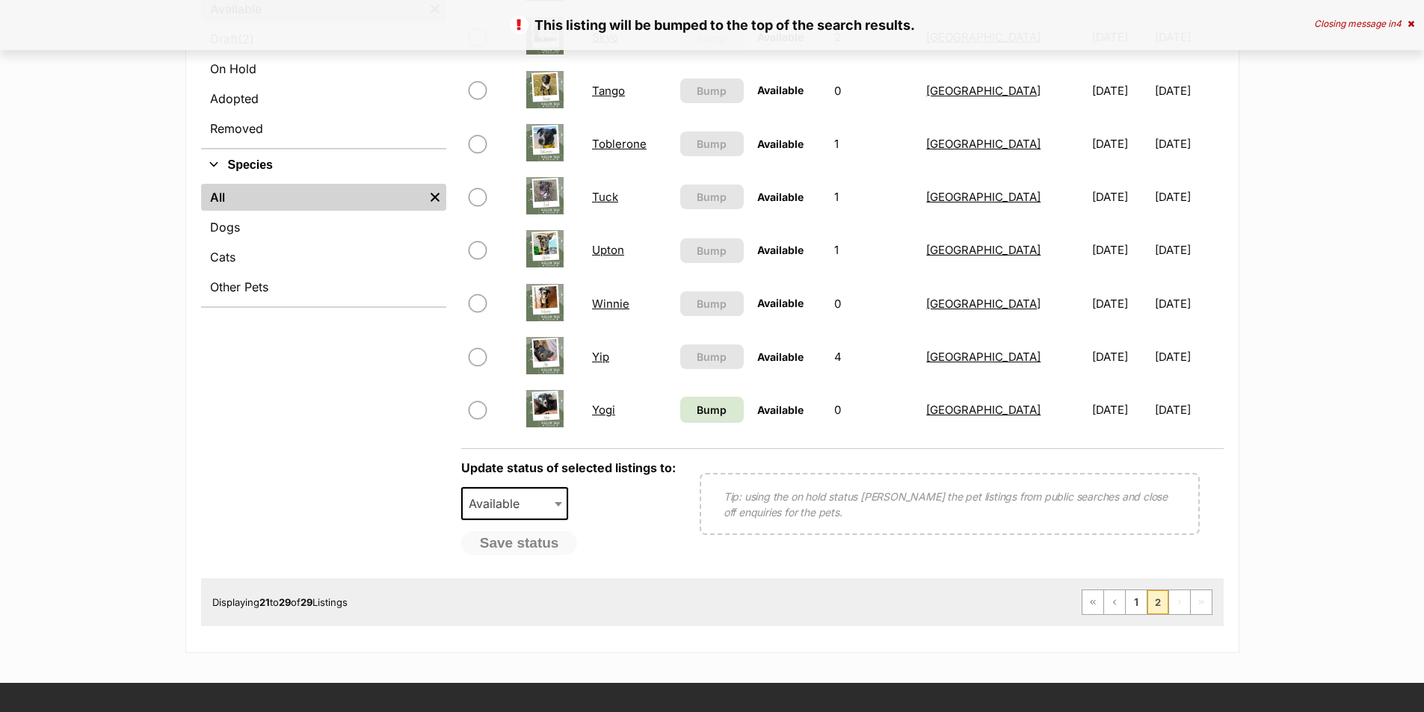
scroll to position [448, 0]
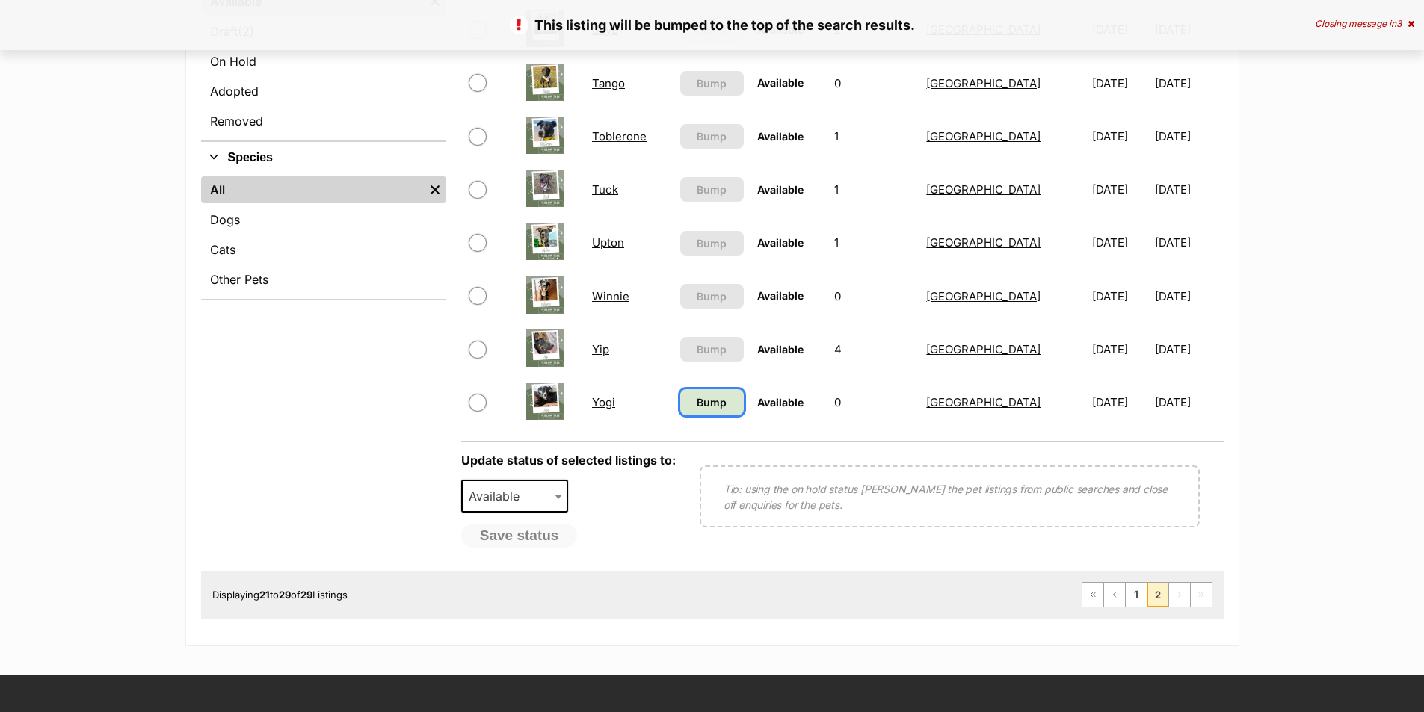
click at [706, 398] on span "Bump" at bounding box center [712, 403] width 30 height 16
